Goal: Communication & Community: Answer question/provide support

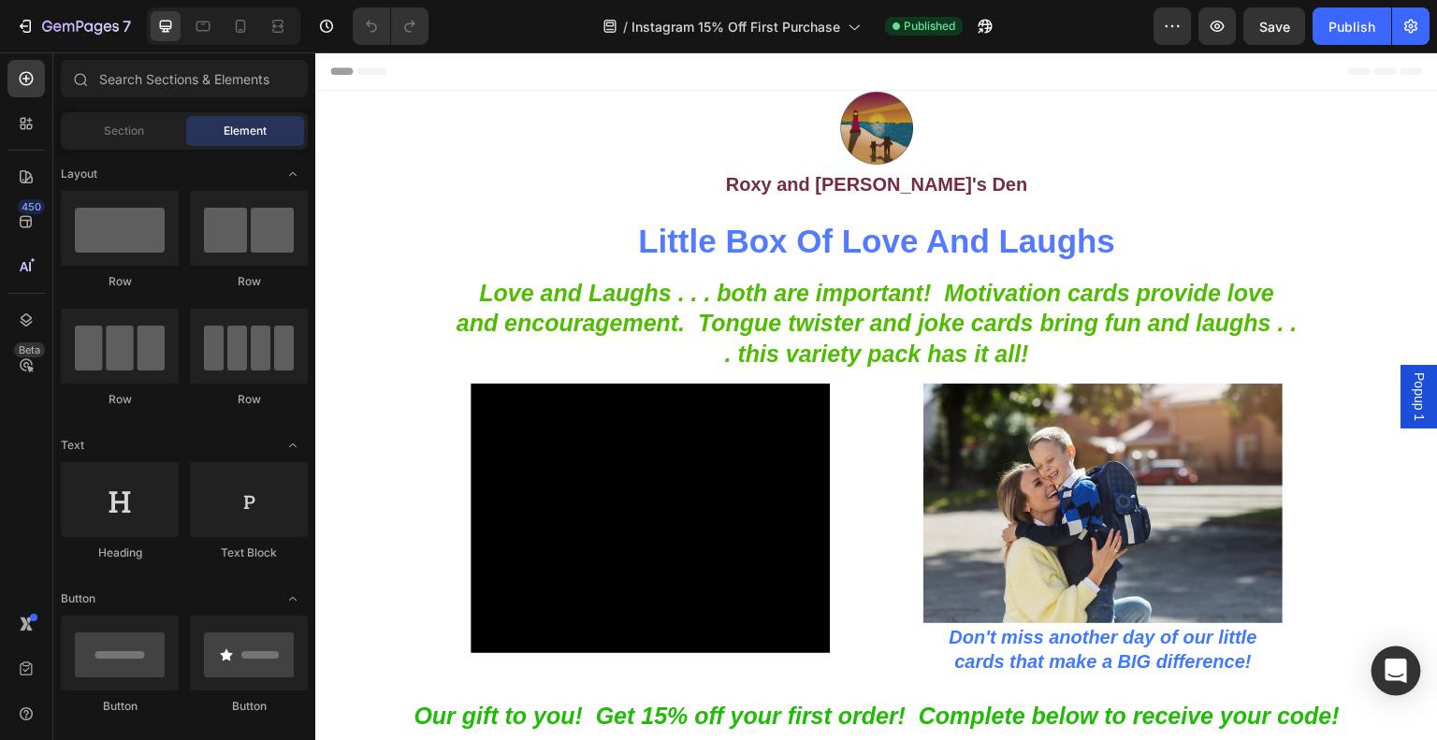
click at [1388, 669] on icon "Open Intercom Messenger" at bounding box center [1395, 670] width 22 height 24
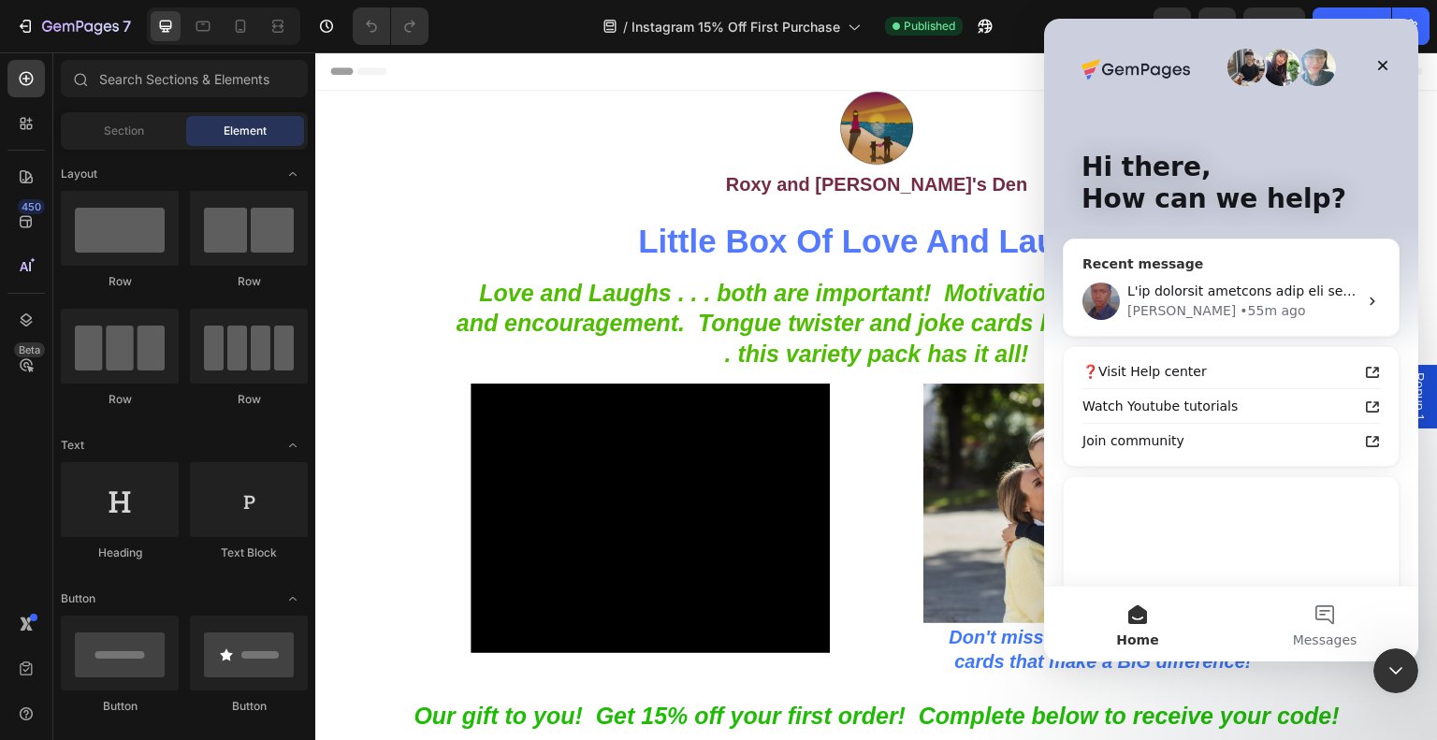
click at [1224, 308] on div "[PERSON_NAME] • 55m ago" at bounding box center [1242, 311] width 230 height 20
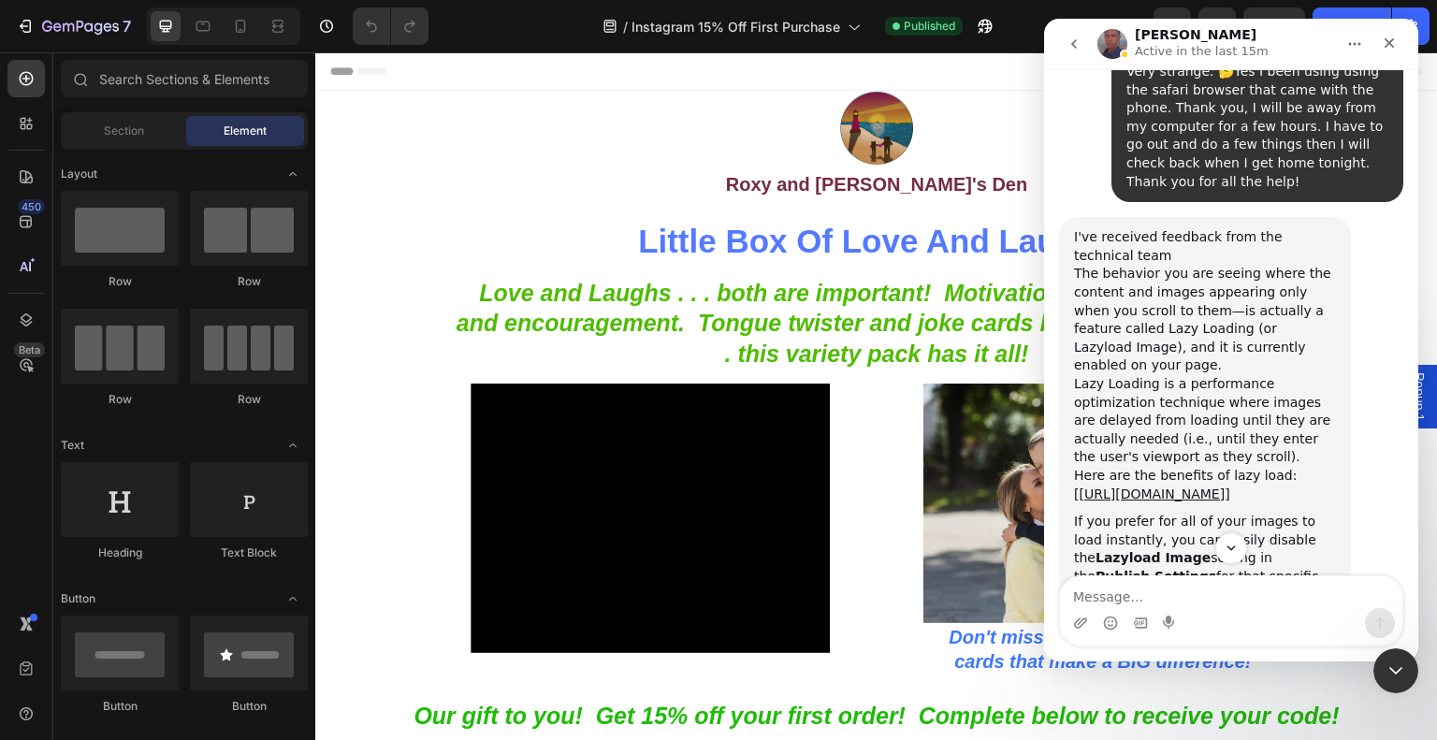
scroll to position [6068, 0]
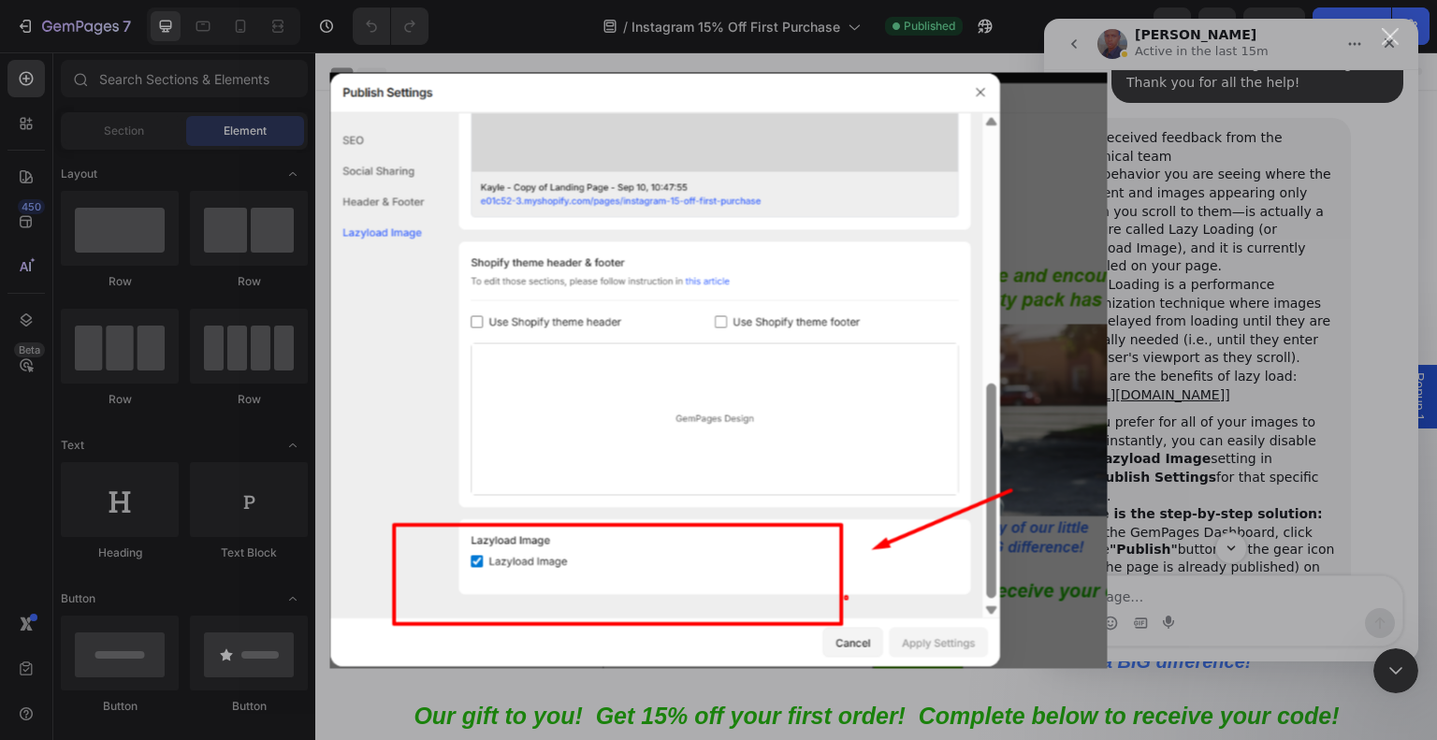
scroll to position [0, 0]
click at [1253, 397] on div "Intercom messenger" at bounding box center [718, 370] width 1437 height 740
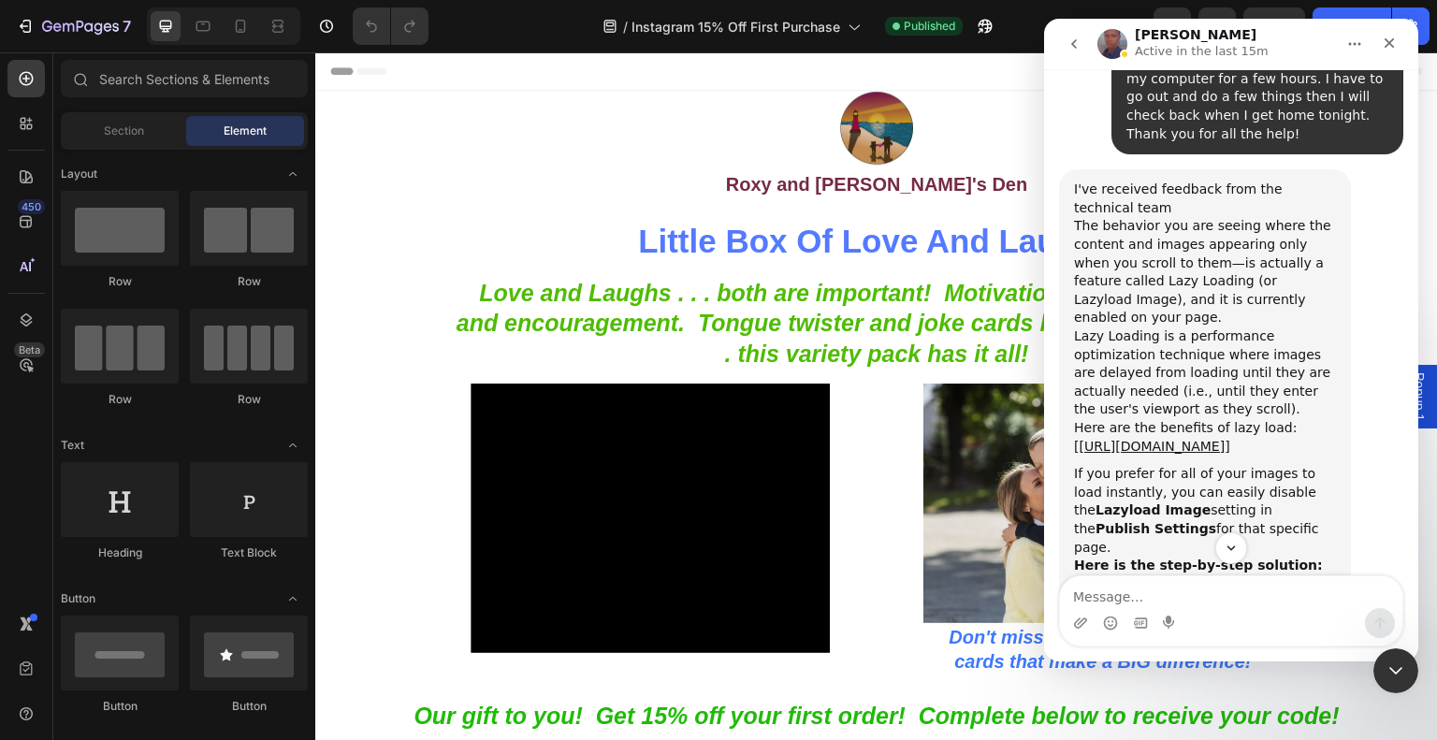
scroll to position [5975, 0]
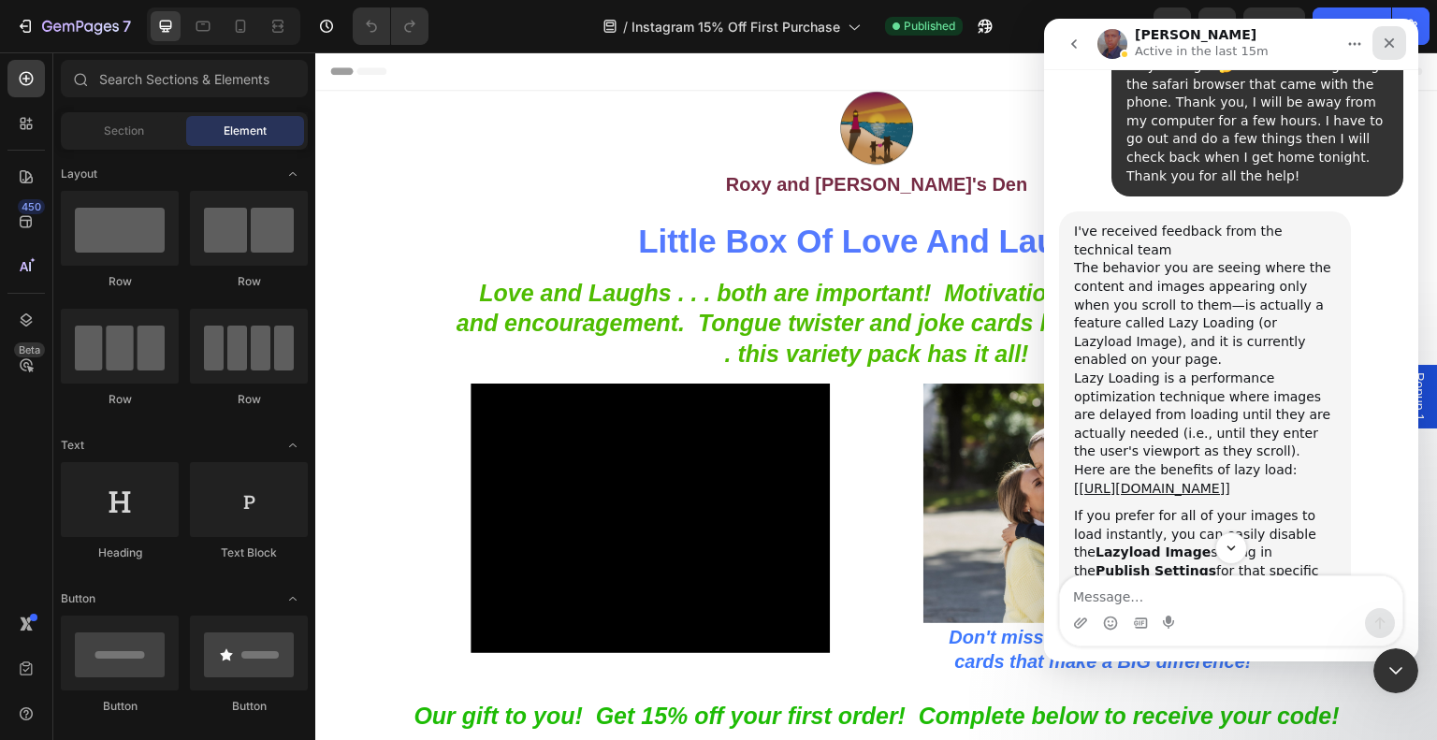
click at [1396, 45] on div "Close" at bounding box center [1389, 43] width 34 height 34
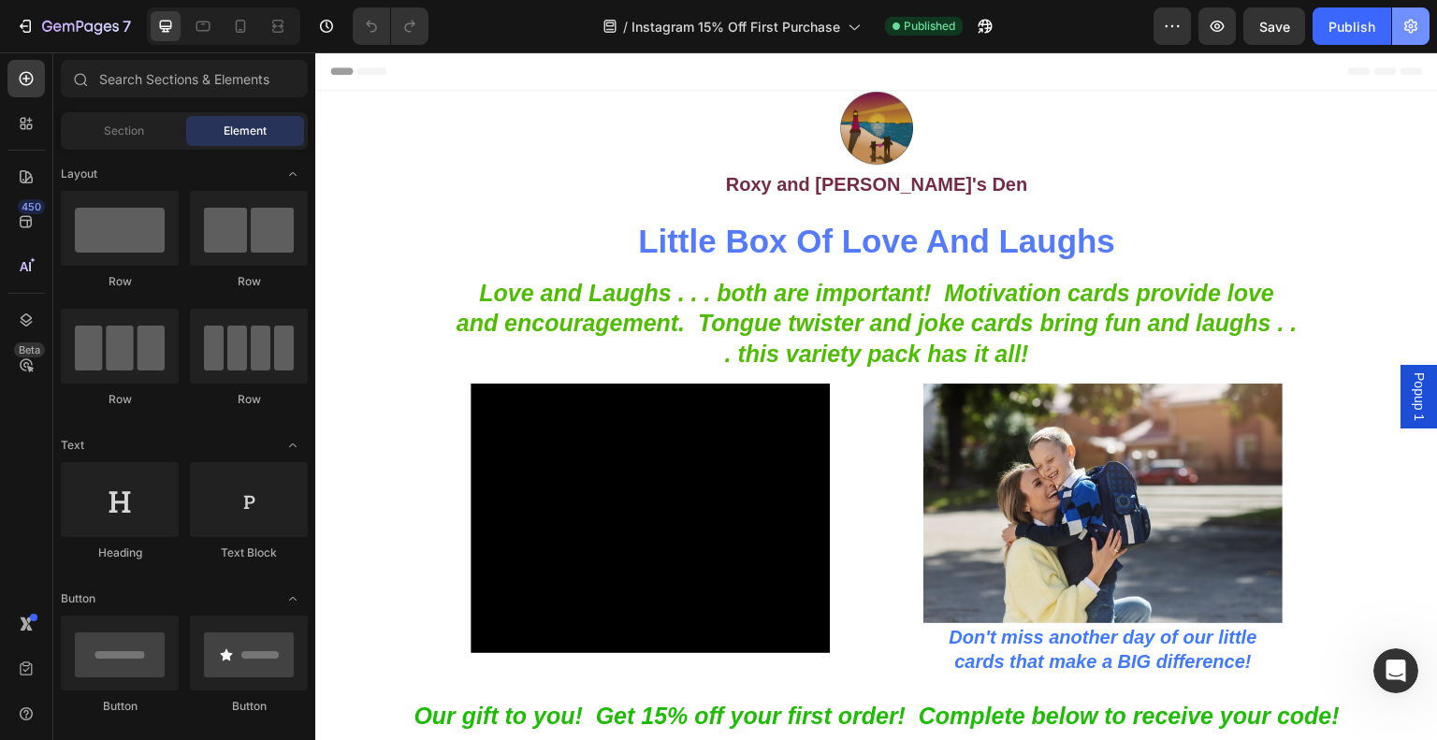
click at [1408, 29] on icon "button" at bounding box center [1410, 27] width 13 height 14
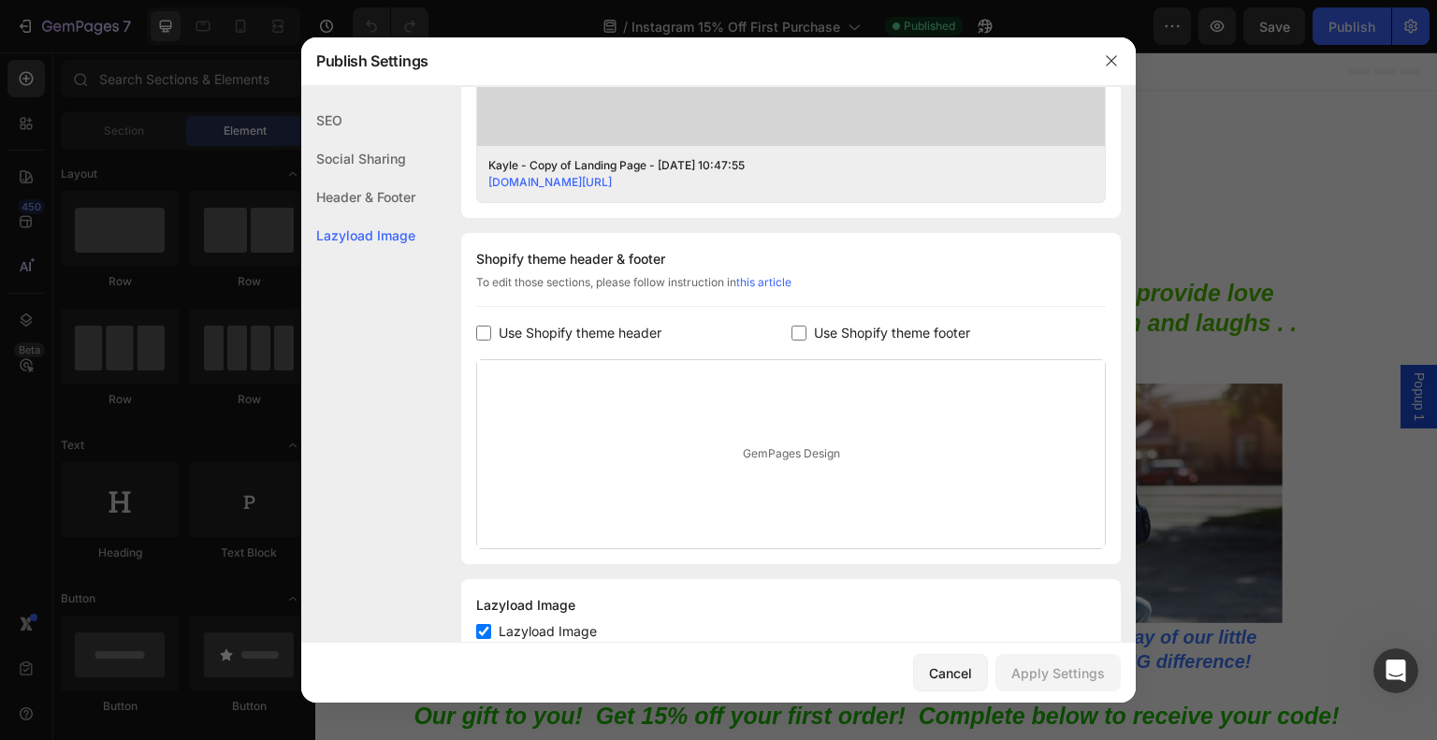
scroll to position [805, 0]
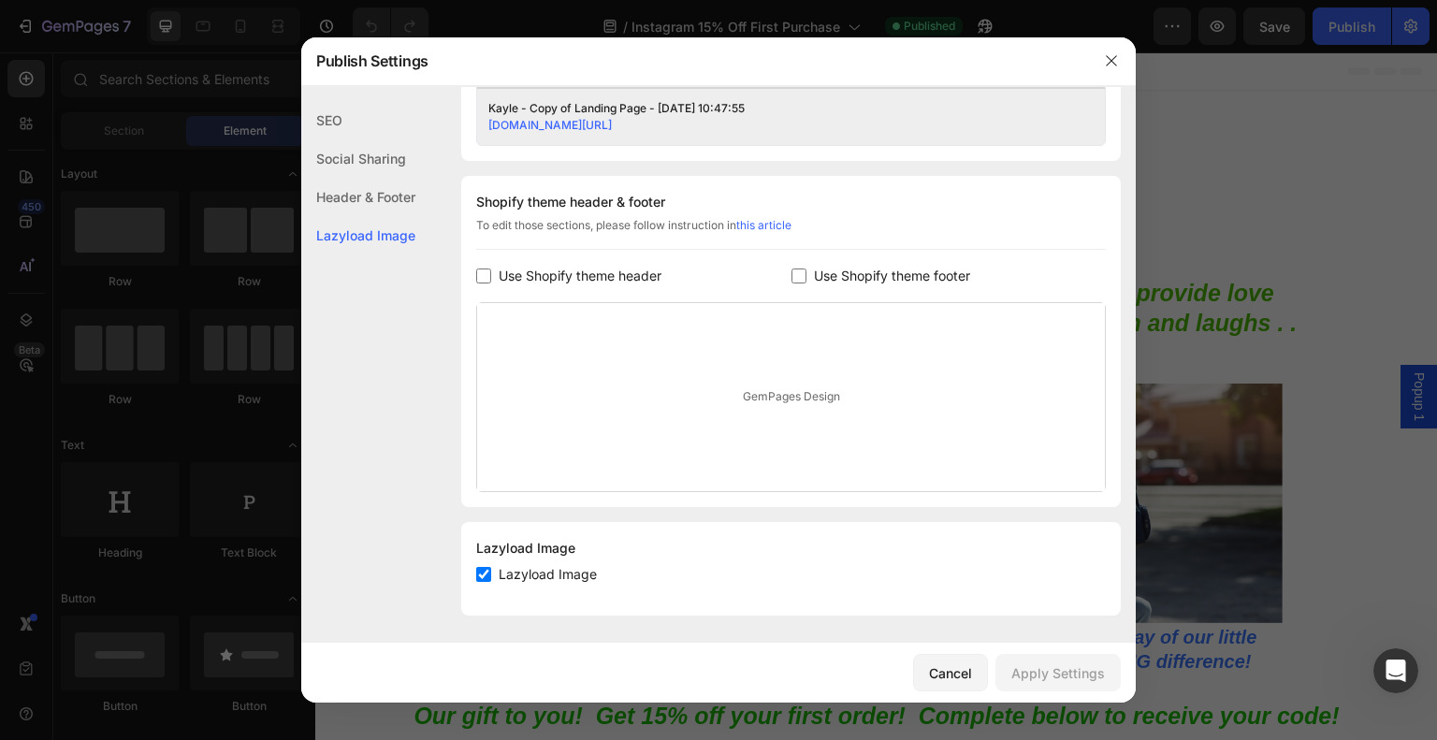
click at [484, 570] on input "checkbox" at bounding box center [483, 574] width 15 height 15
checkbox input "false"
click at [1077, 674] on div "Apply Settings" at bounding box center [1058, 673] width 94 height 20
click at [1385, 665] on icon "Open Intercom Messenger" at bounding box center [1393, 668] width 31 height 31
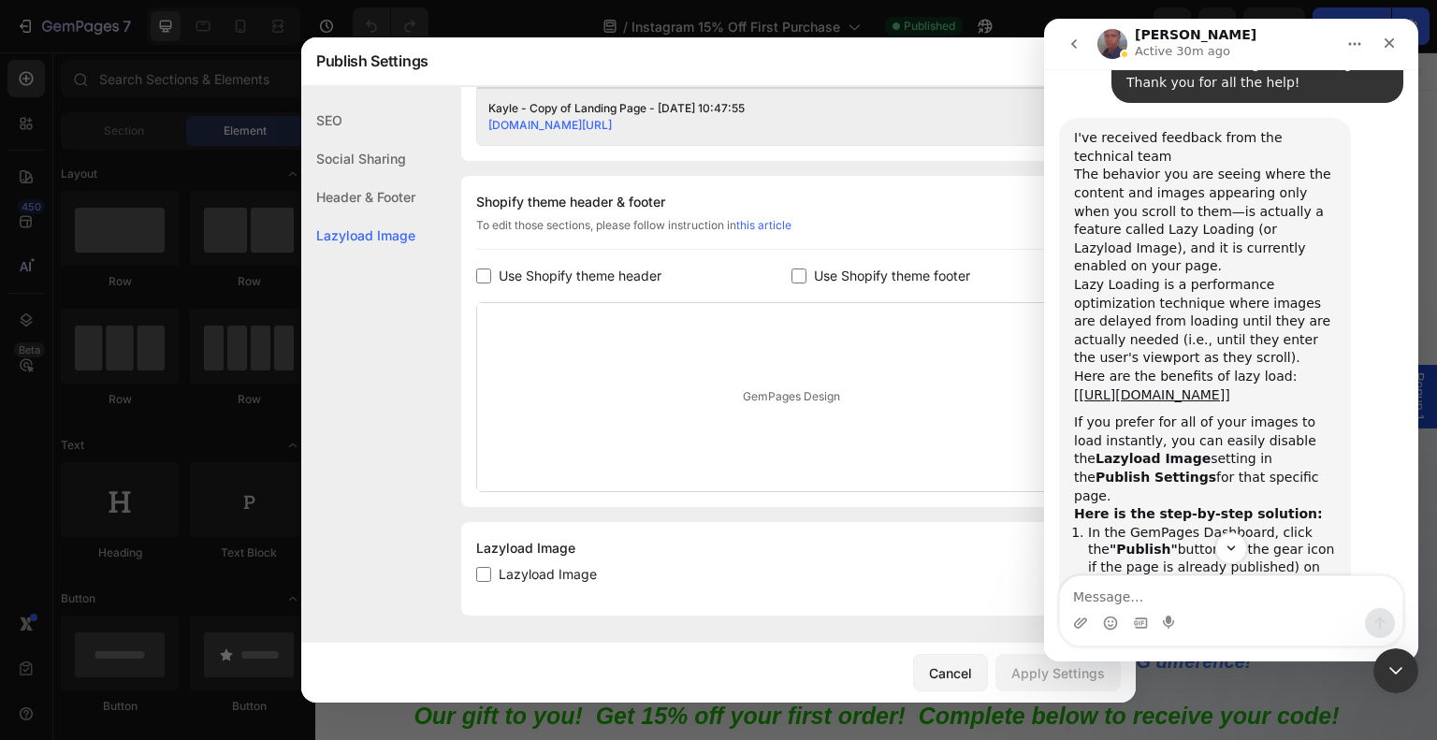
scroll to position [6162, 0]
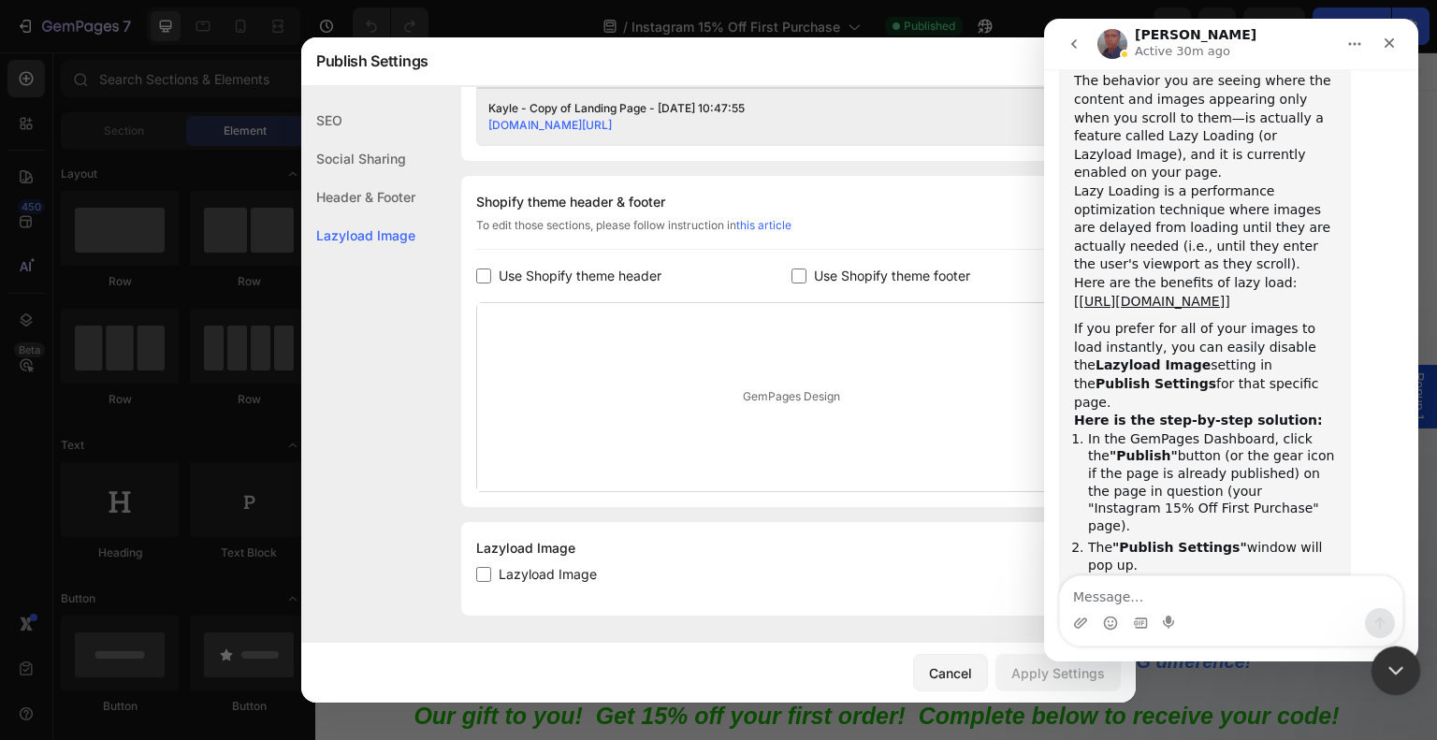
click at [1382, 654] on div "Close Intercom Messenger" at bounding box center [1392, 667] width 45 height 45
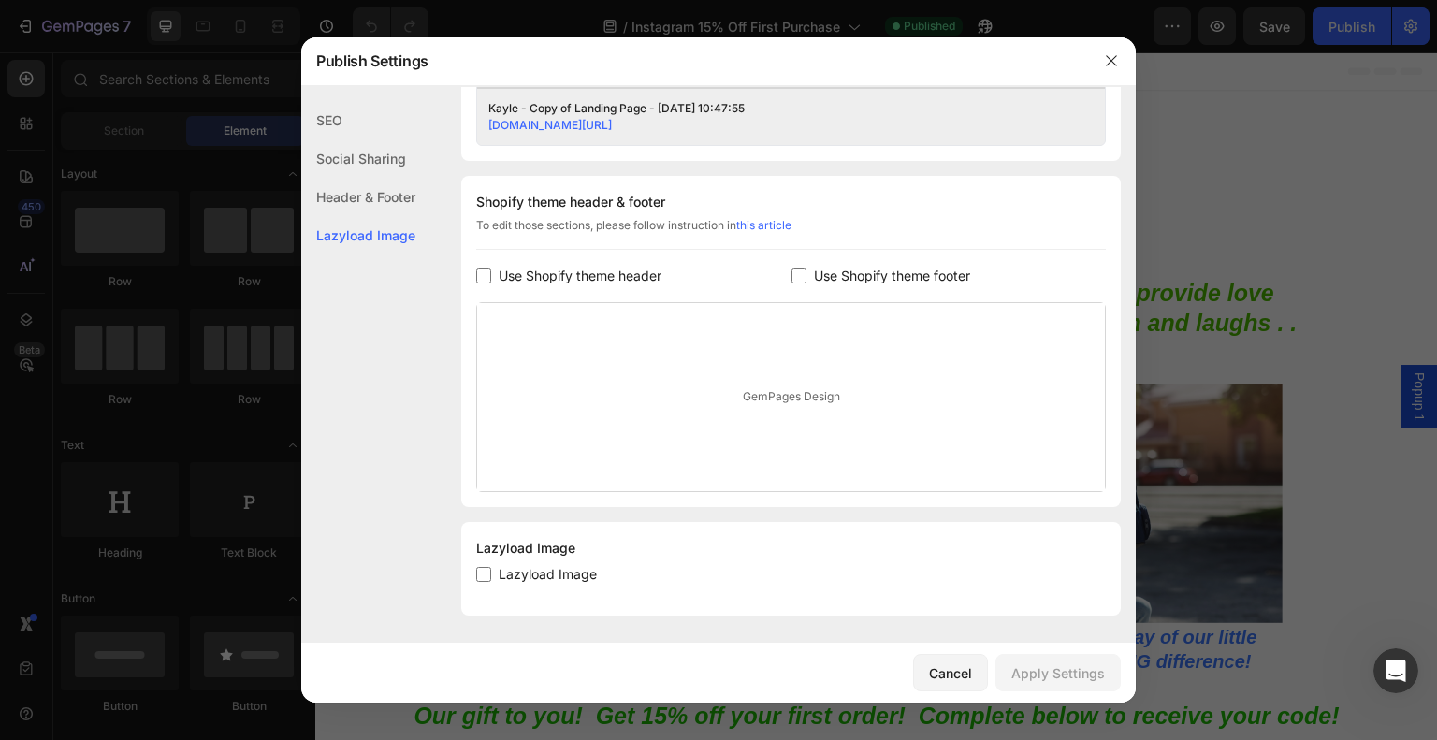
click at [1243, 134] on div at bounding box center [718, 370] width 1437 height 740
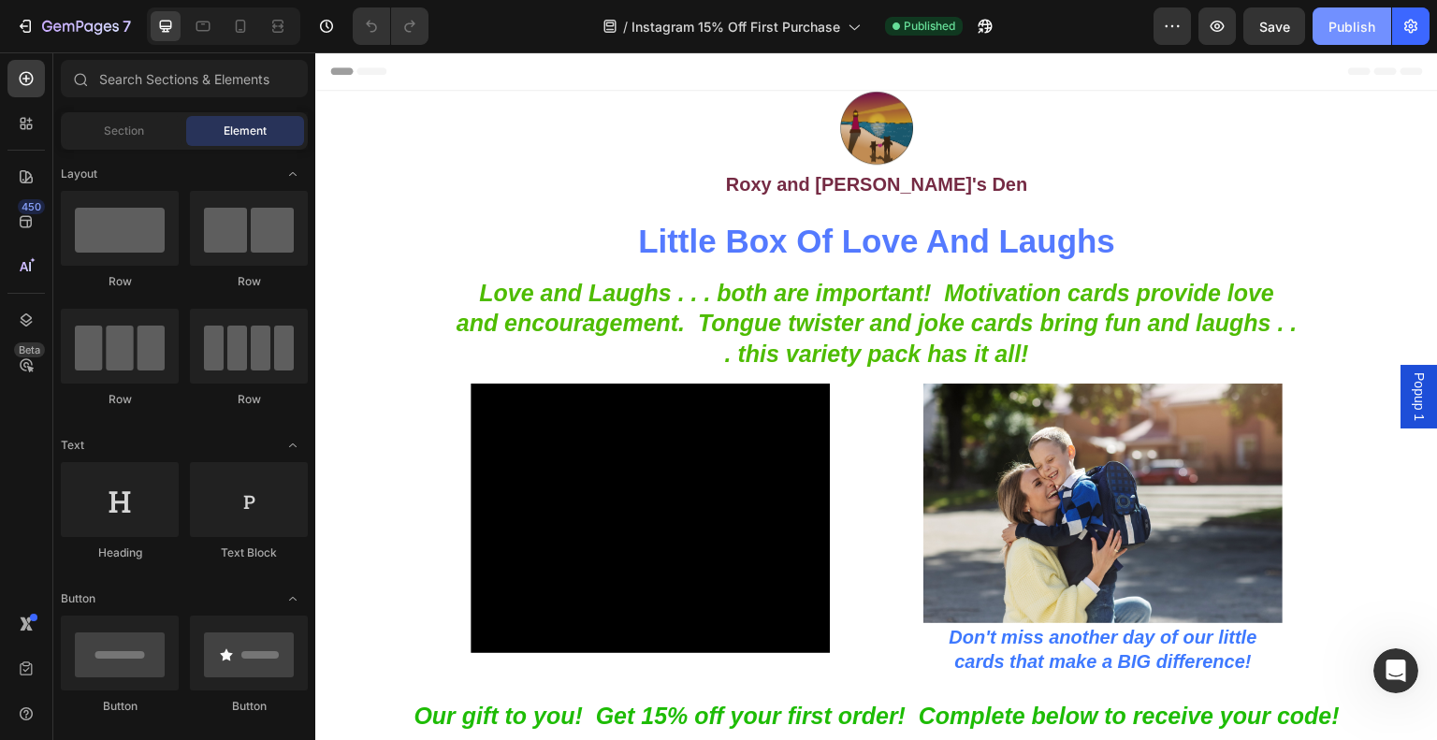
click at [1355, 22] on div "Publish" at bounding box center [1351, 27] width 47 height 20
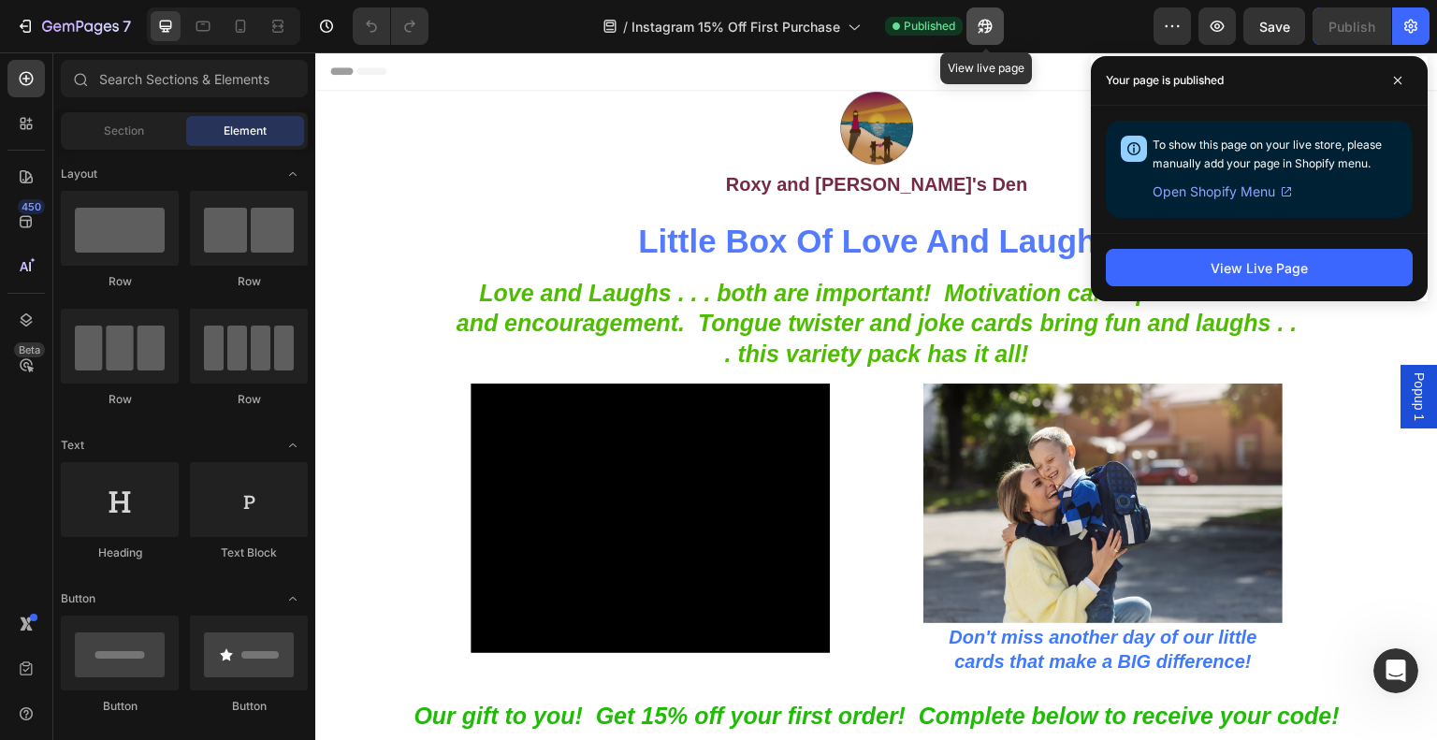
click at [1002, 20] on button "button" at bounding box center [984, 25] width 37 height 37
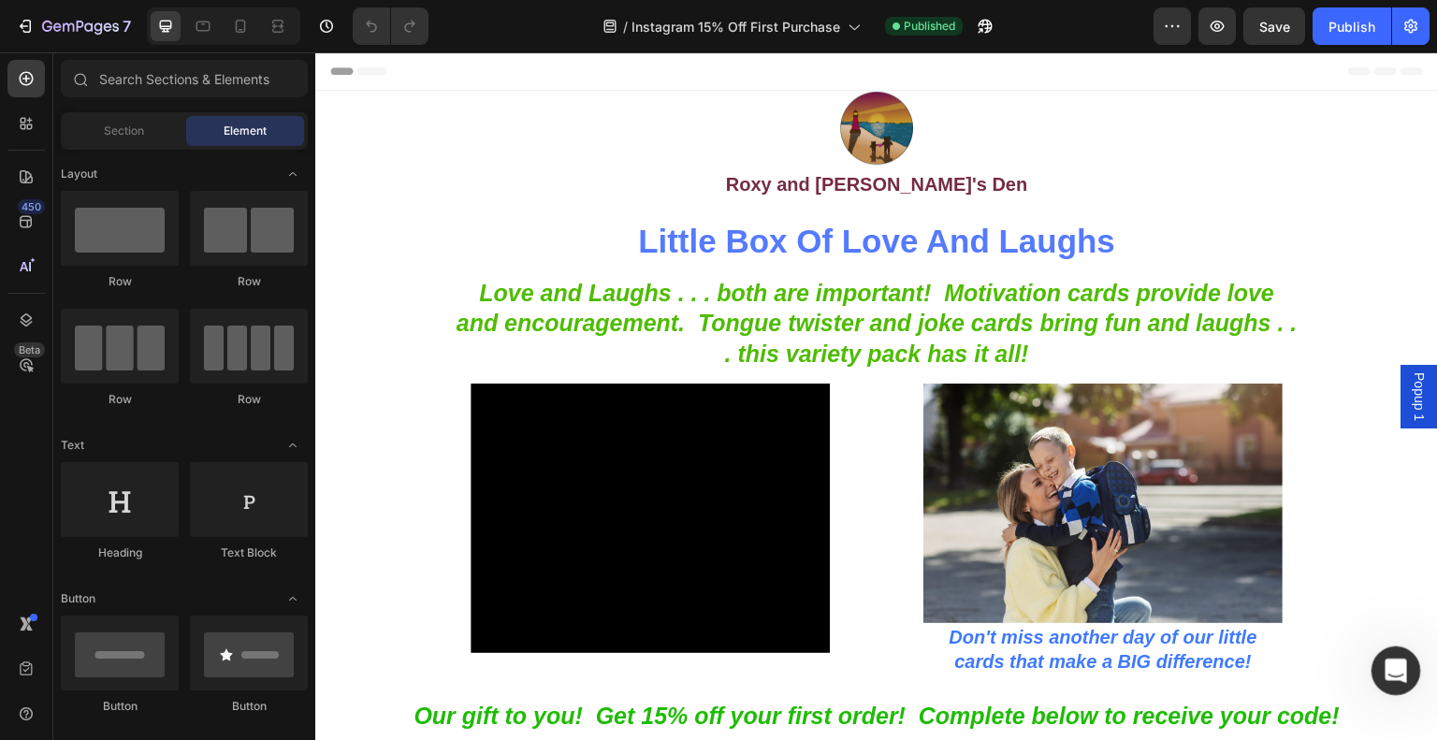
click at [1377, 669] on div "Open Intercom Messenger" at bounding box center [1393, 668] width 62 height 62
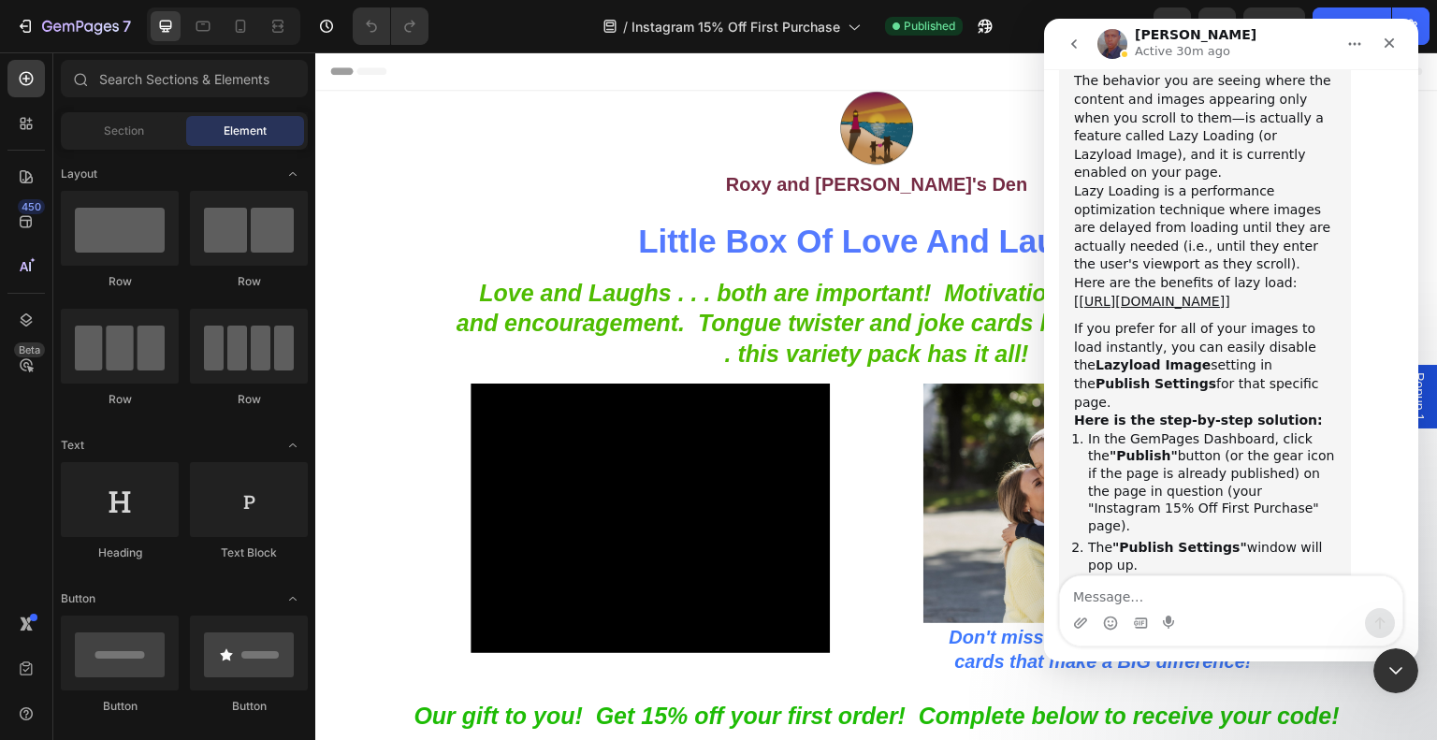
click at [1257, 586] on textarea "Message…" at bounding box center [1231, 592] width 342 height 32
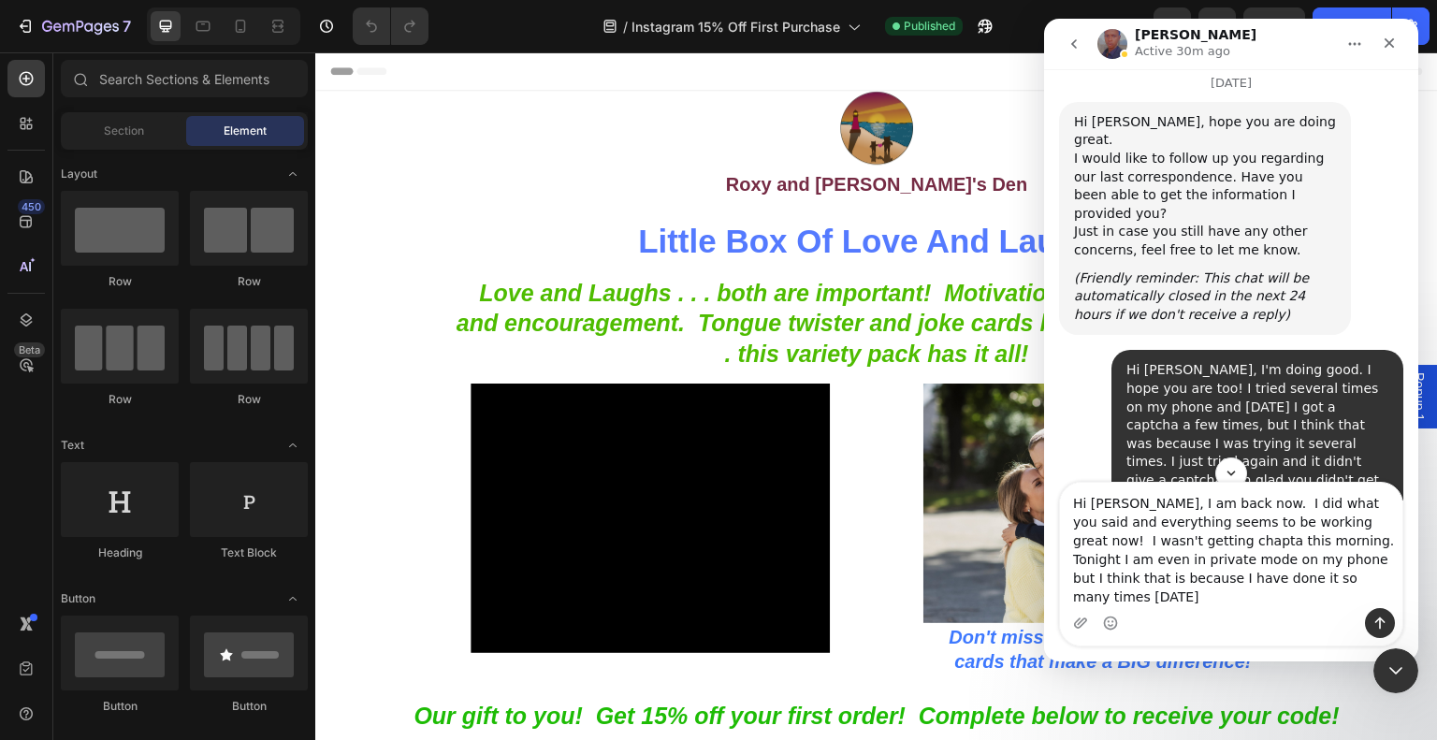
scroll to position [3618, 0]
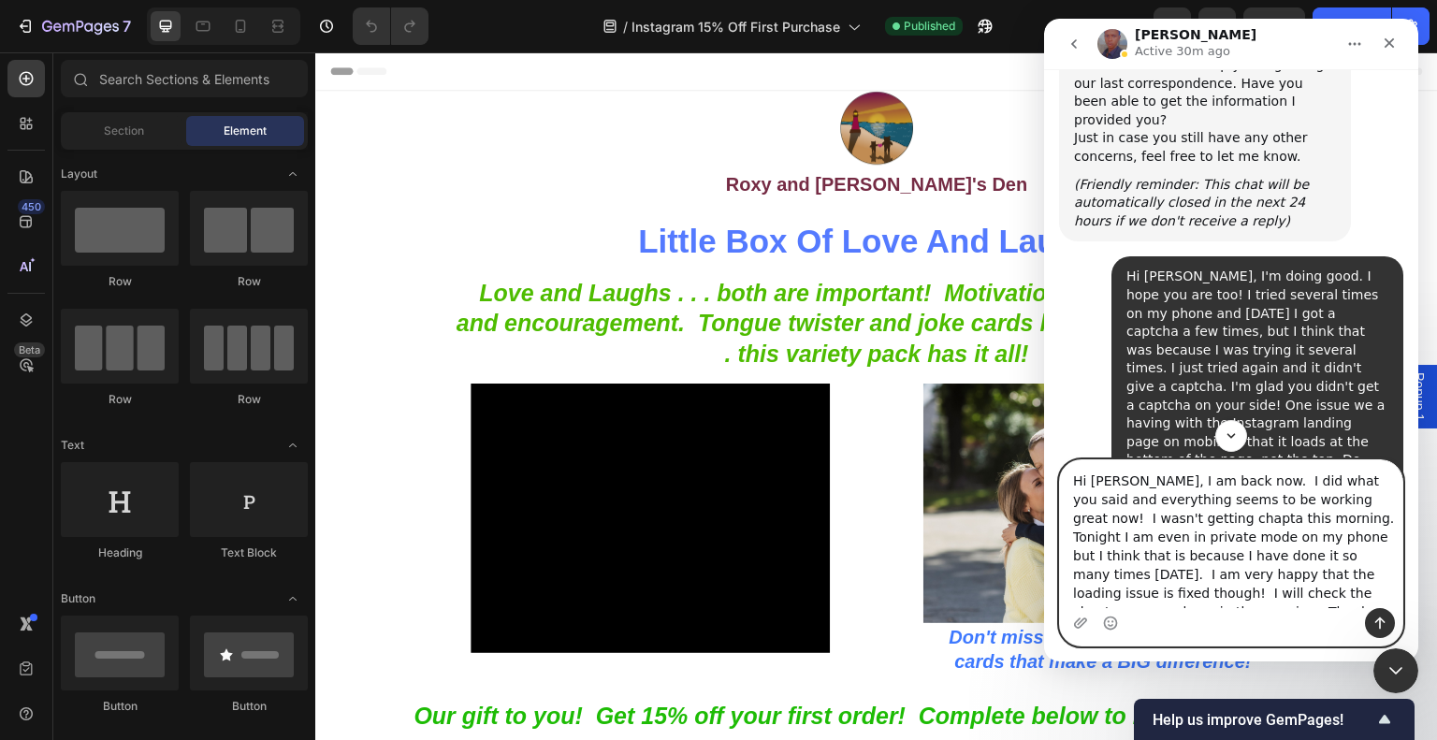
click at [1111, 615] on div "Intercom messenger" at bounding box center [1110, 623] width 15 height 30
click at [1359, 598] on textarea "Hi [PERSON_NAME], I am back now. I did what you said and everything seems to be…" at bounding box center [1231, 534] width 342 height 148
click at [1251, 594] on textarea "Hi [PERSON_NAME], I am back now. I did what you said and everything seems to be…" at bounding box center [1231, 534] width 342 height 148
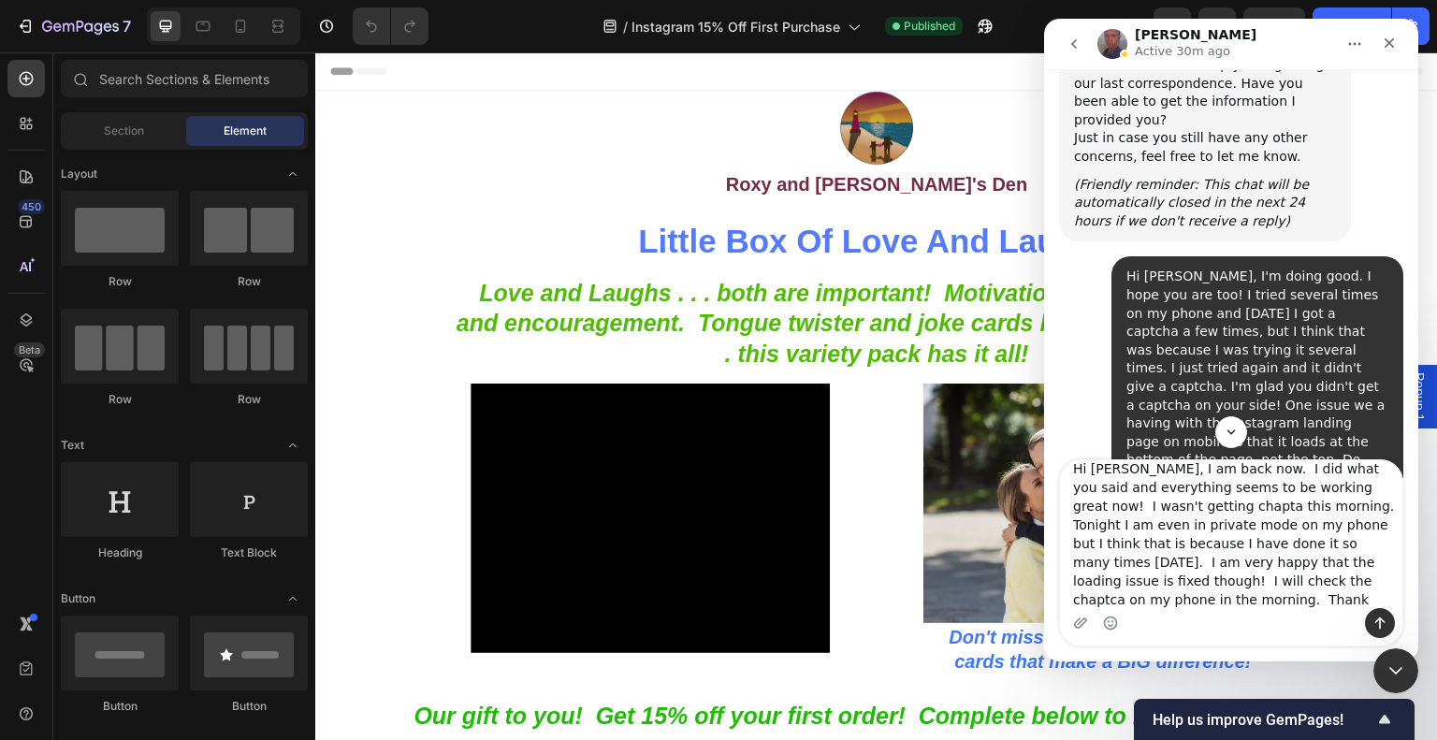
click at [1100, 621] on div "Intercom messenger" at bounding box center [1231, 623] width 342 height 30
click at [1106, 620] on icon "Emoji picker" at bounding box center [1110, 622] width 15 height 15
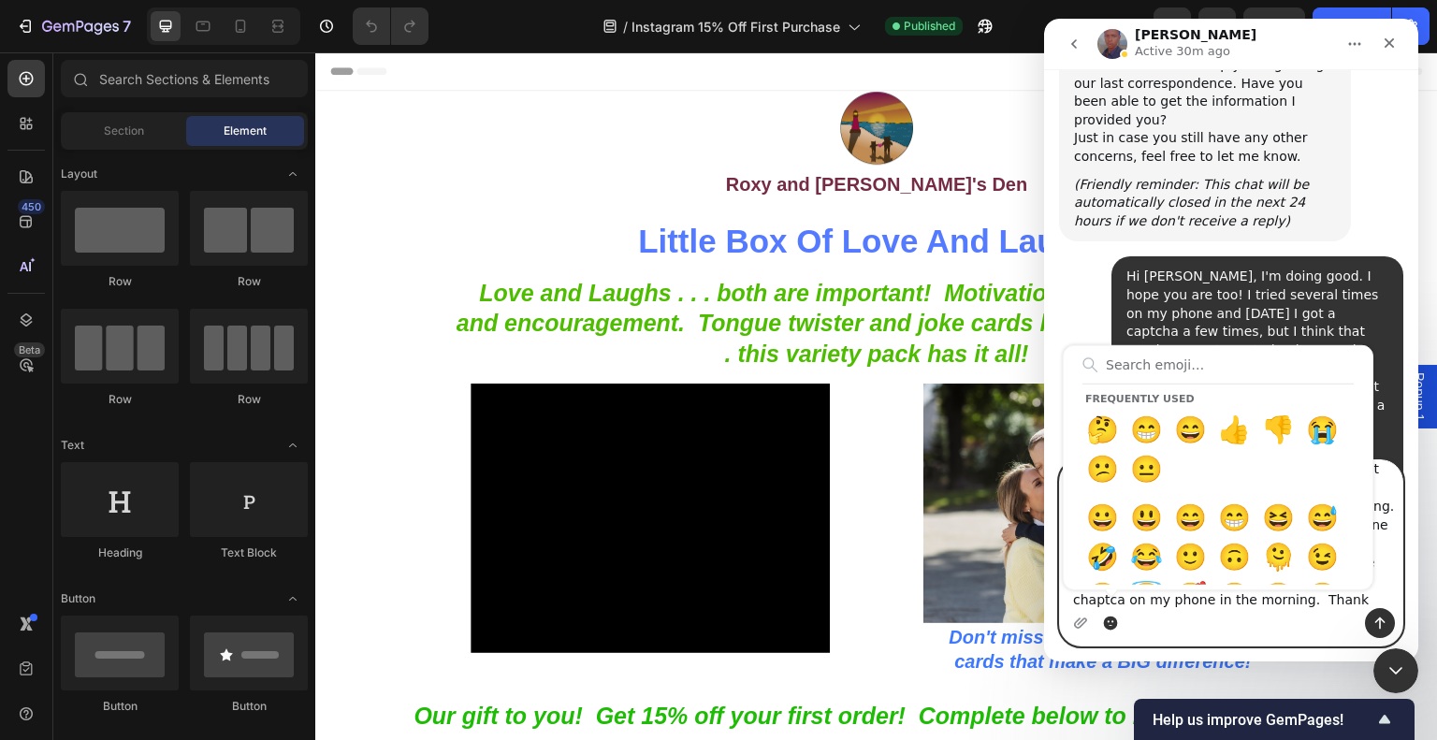
click at [1111, 619] on circle "Emoji picker" at bounding box center [1110, 622] width 12 height 12
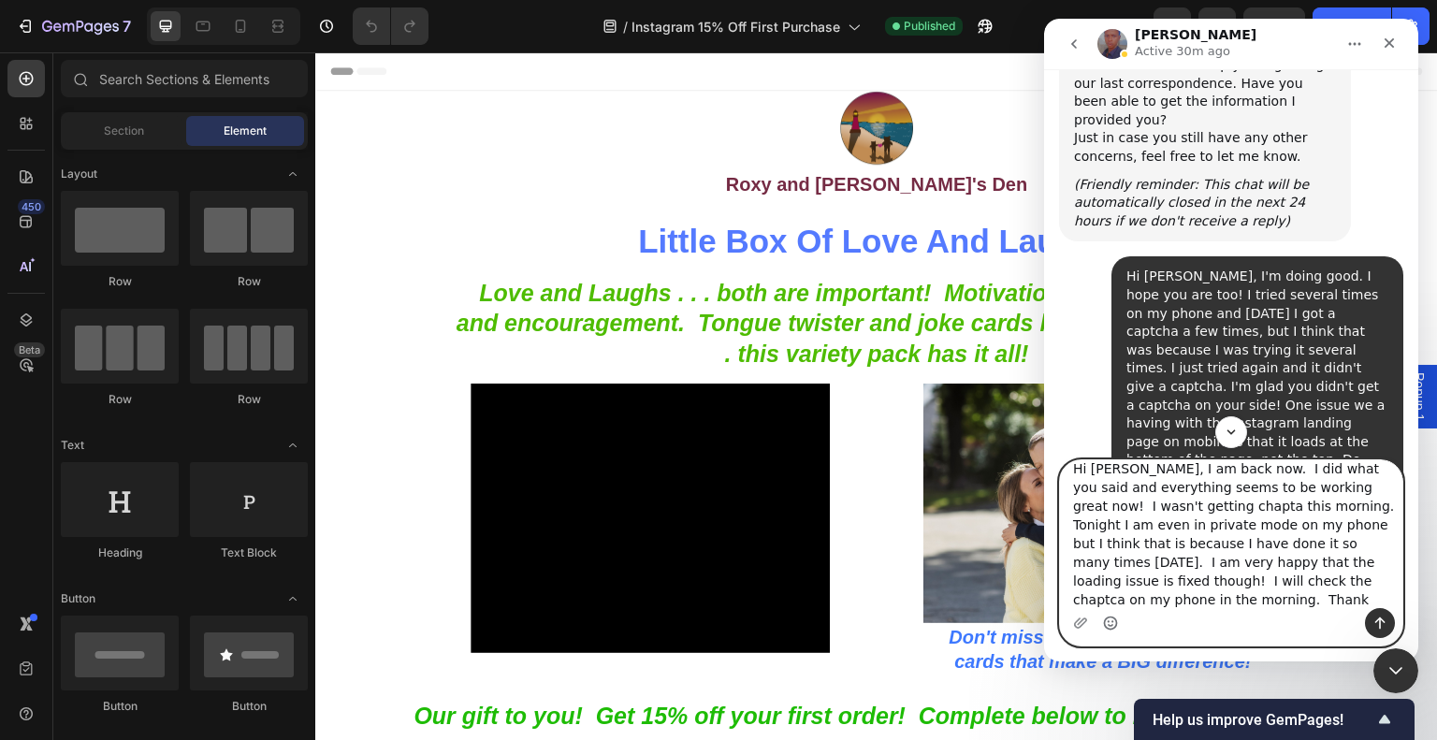
click at [1111, 619] on icon "Emoji picker" at bounding box center [1110, 622] width 15 height 15
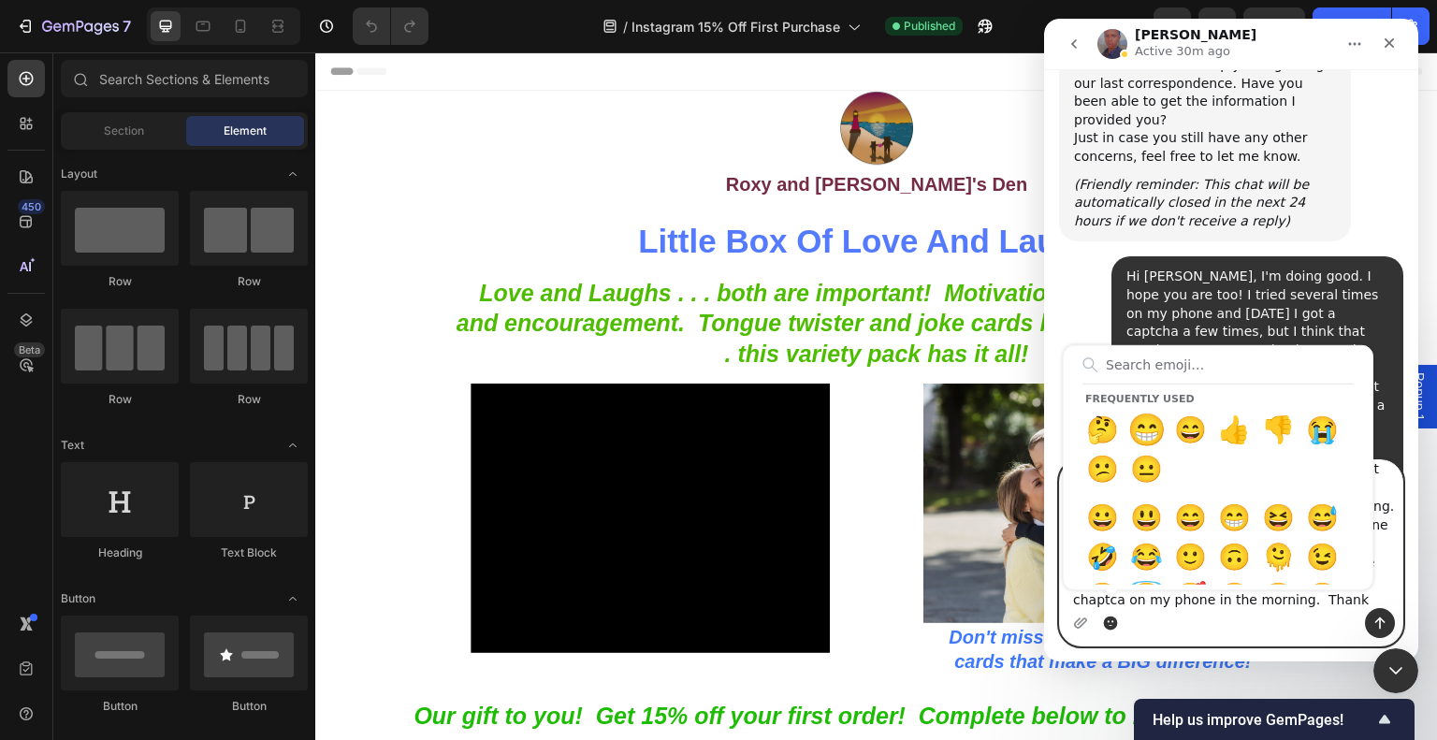
type textarea "Hi [PERSON_NAME], I am back now. I did what you said and everything seems to be…"
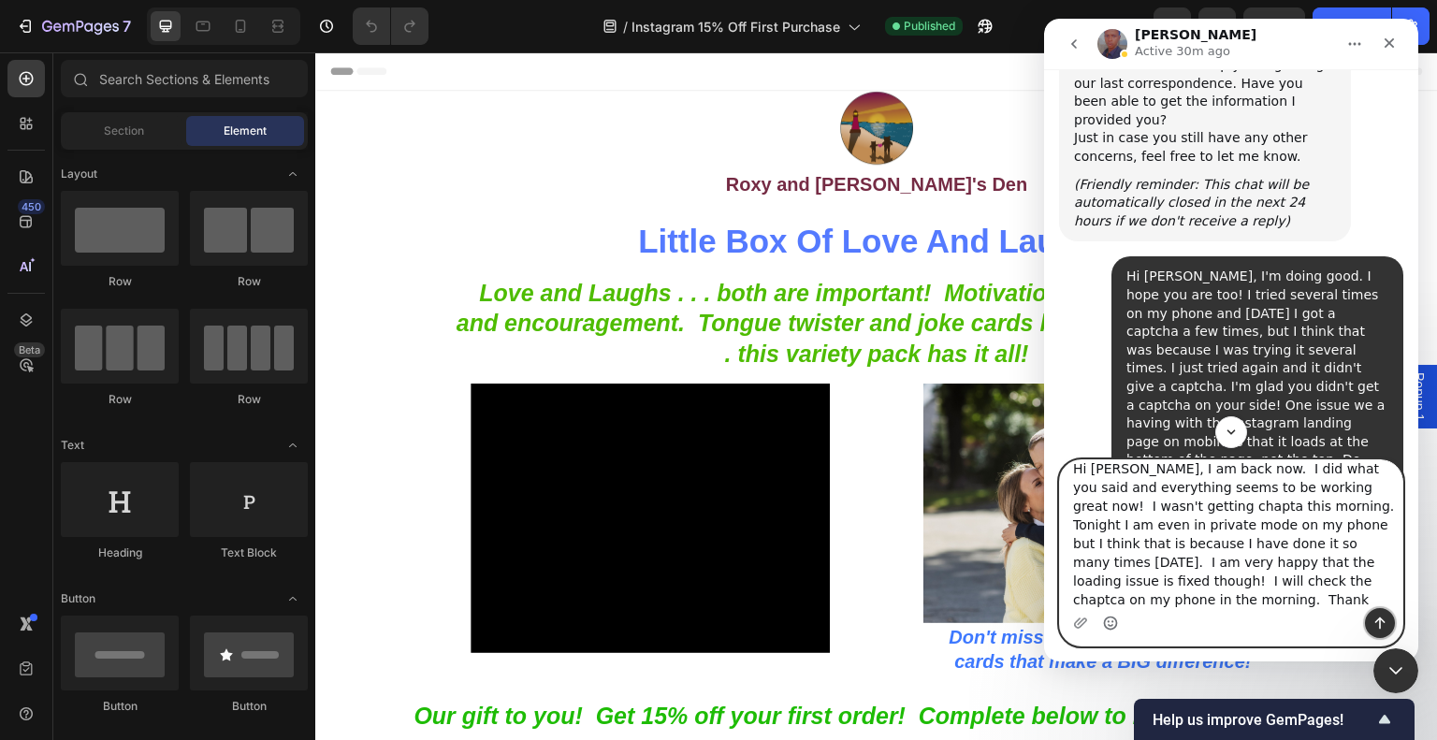
click at [1375, 613] on button "Send a message…" at bounding box center [1380, 623] width 30 height 30
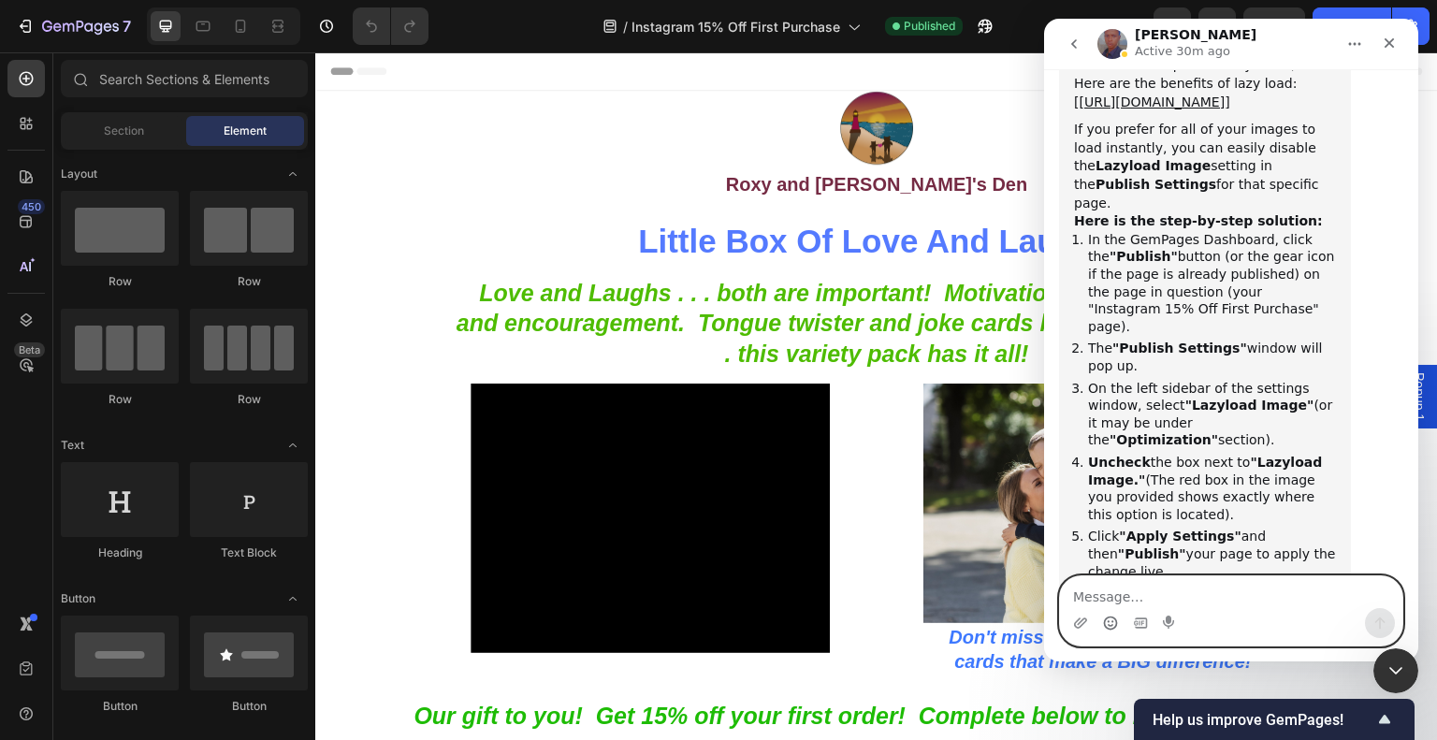
scroll to position [6365, 0]
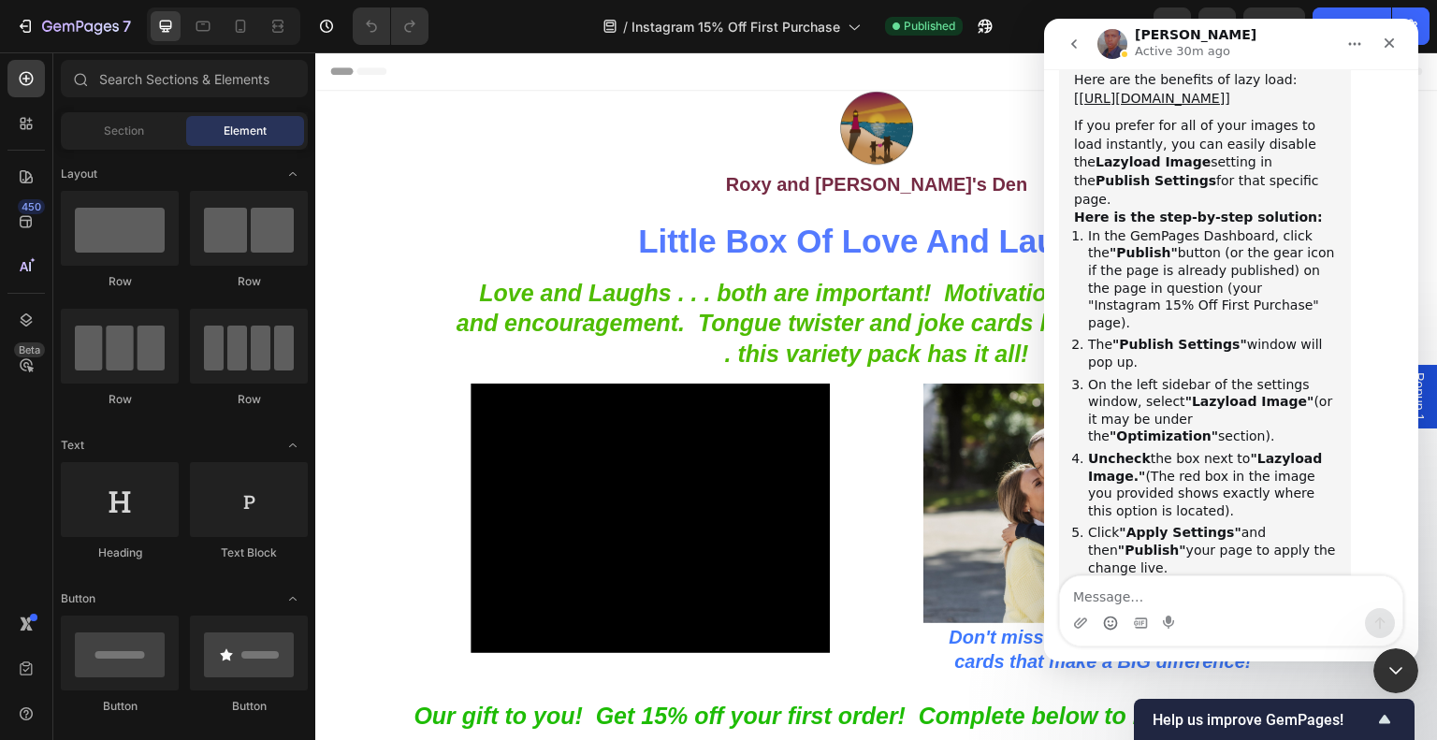
click at [1369, 268] on div "I've received feedback from the technical team The behavior you are seeing wher…" at bounding box center [1231, 367] width 344 height 1093
